Goal: Task Accomplishment & Management: Manage account settings

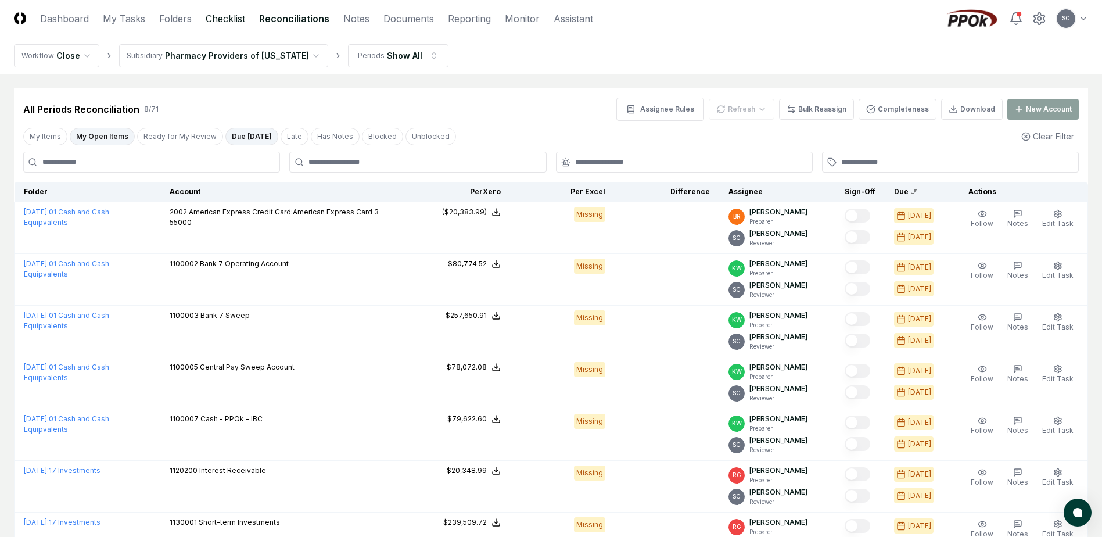
click at [218, 15] on link "Checklist" at bounding box center [225, 19] width 39 height 14
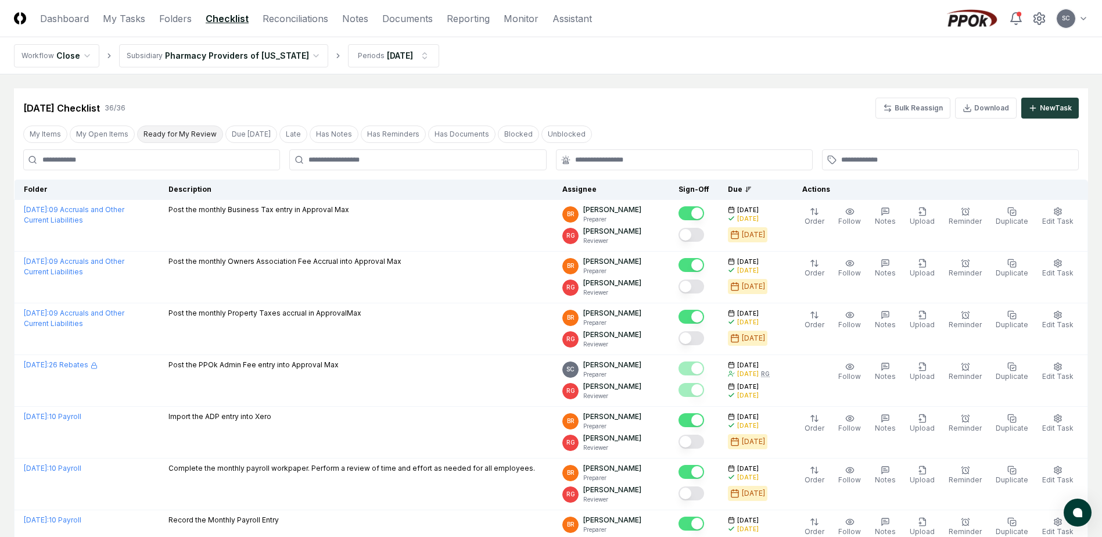
click at [181, 143] on div "My Items My Open Items Ready for My Review Due Today Late Has Notes Has Reminde…" at bounding box center [551, 133] width 1074 height 21
click at [181, 138] on button "Ready for My Review" at bounding box center [180, 133] width 86 height 17
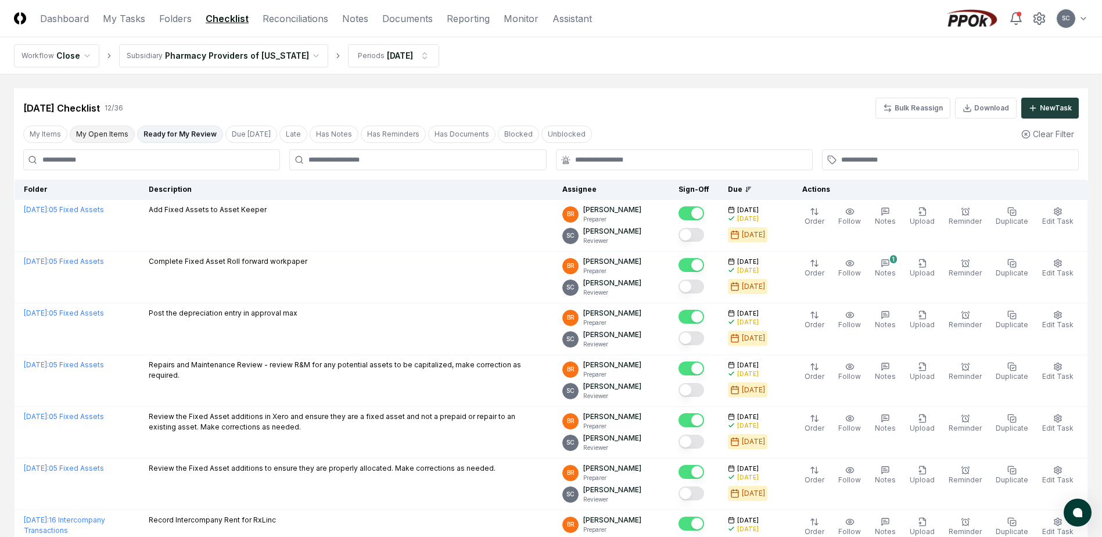
click at [88, 134] on button "My Open Items" at bounding box center [102, 133] width 65 height 17
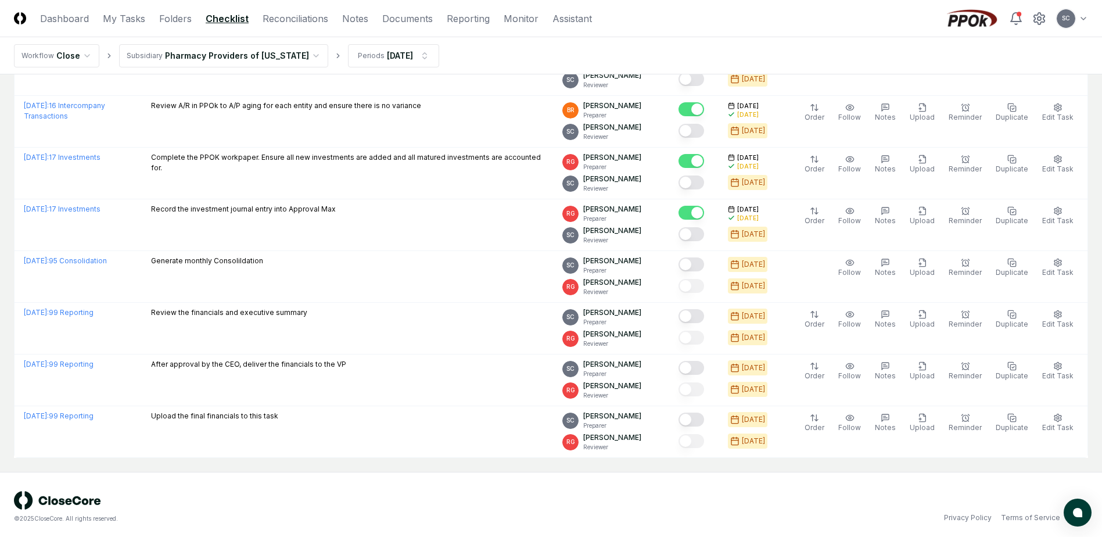
scroll to position [625, 0]
